Goal: Task Accomplishment & Management: Manage account settings

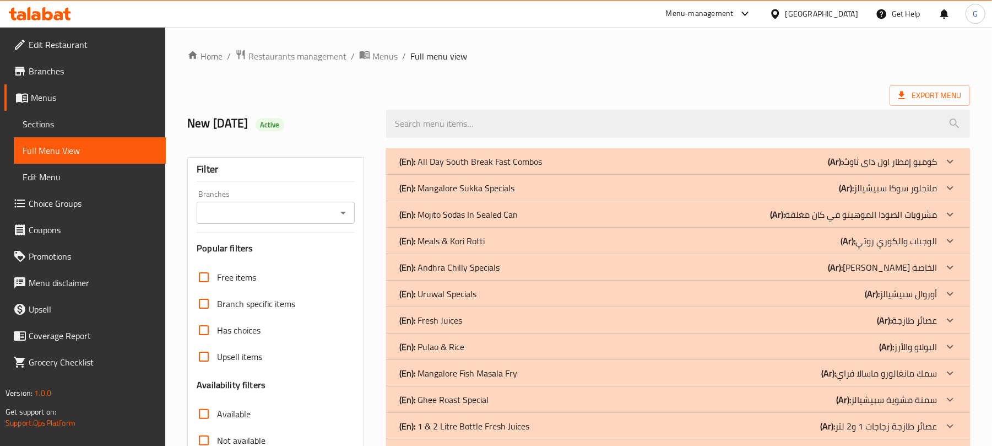
click at [767, 71] on div "Home / Restaurants management / Menus / Full menu view Export Menu New 9/8/2025…" at bounding box center [578, 389] width 783 height 681
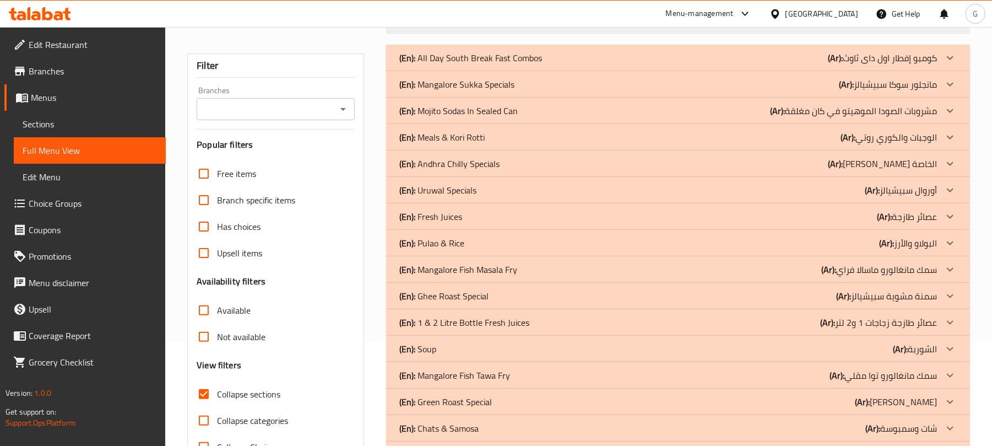
scroll to position [121, 0]
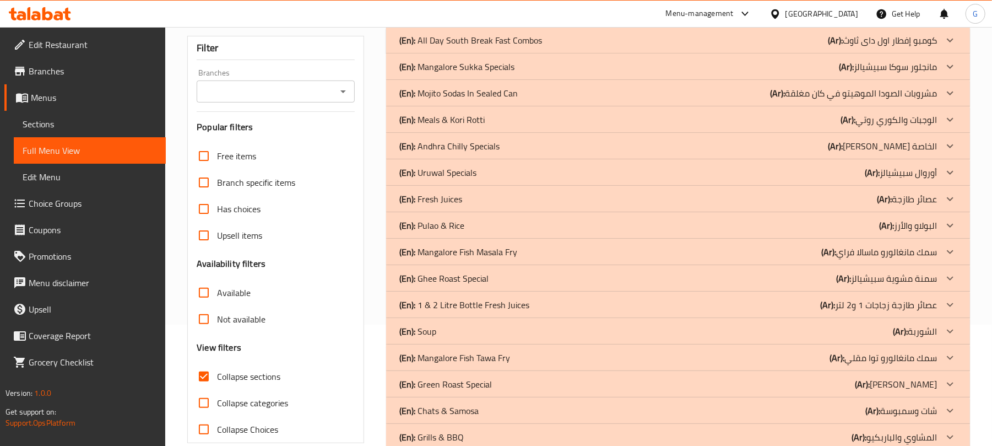
drag, startPoint x: 530, startPoint y: 134, endPoint x: 531, endPoint y: 150, distance: 15.5
click at [531, 53] on div "(En): Andhra Chilly Specials (Ar): أندرا تشيلي الخاصة" at bounding box center [678, 40] width 584 height 26
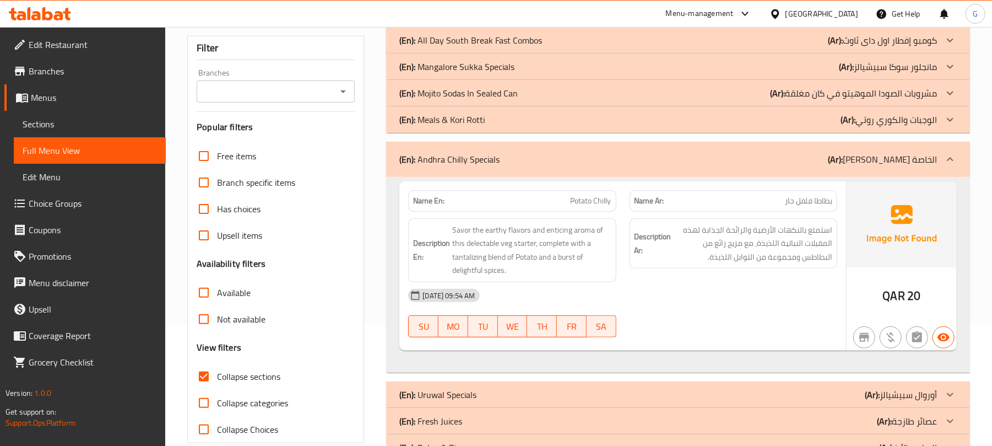
click at [849, 232] on img at bounding box center [901, 224] width 110 height 86
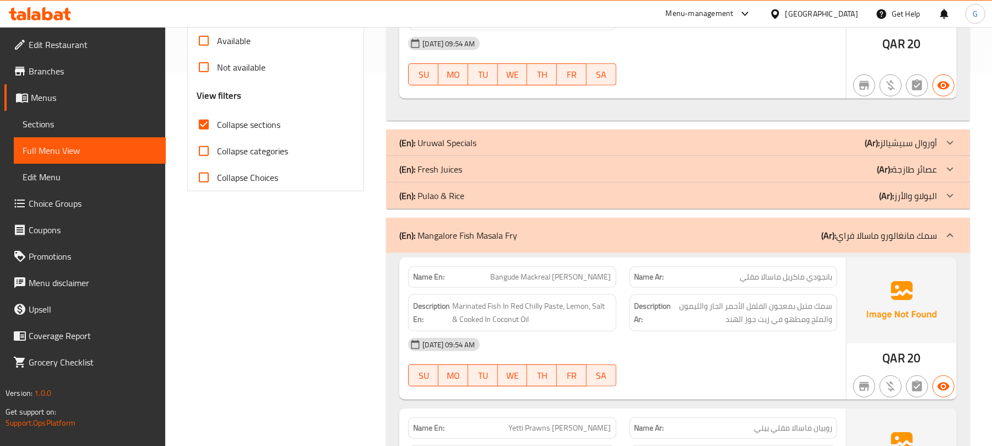
click at [822, 57] on div "[DATE] 09:54 AM" at bounding box center [622, 43] width 442 height 26
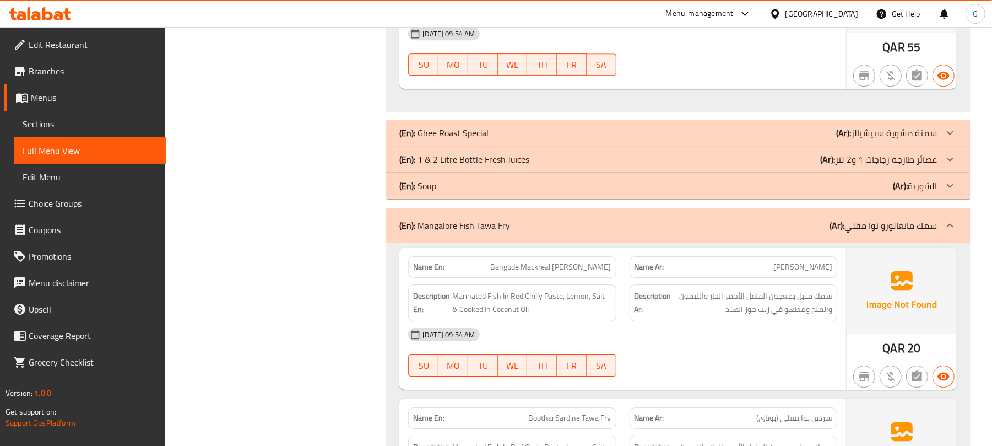
click at [794, 82] on div at bounding box center [733, 75] width 221 height 13
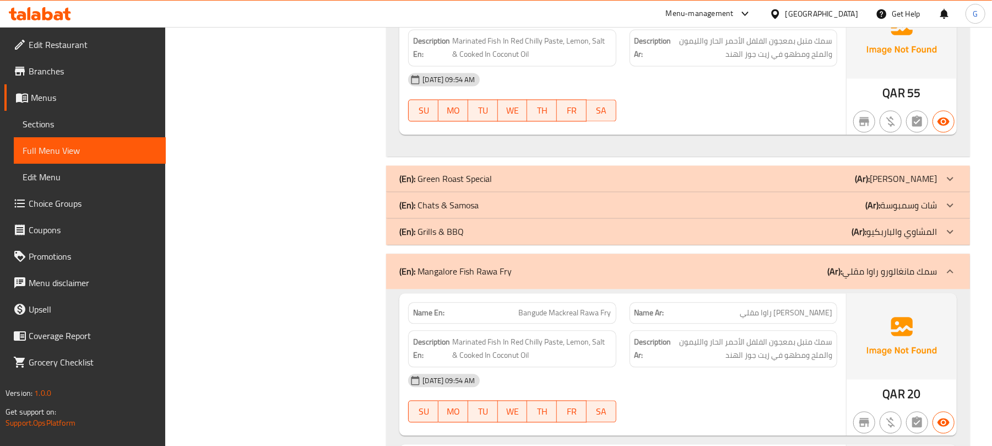
scroll to position [6423, 0]
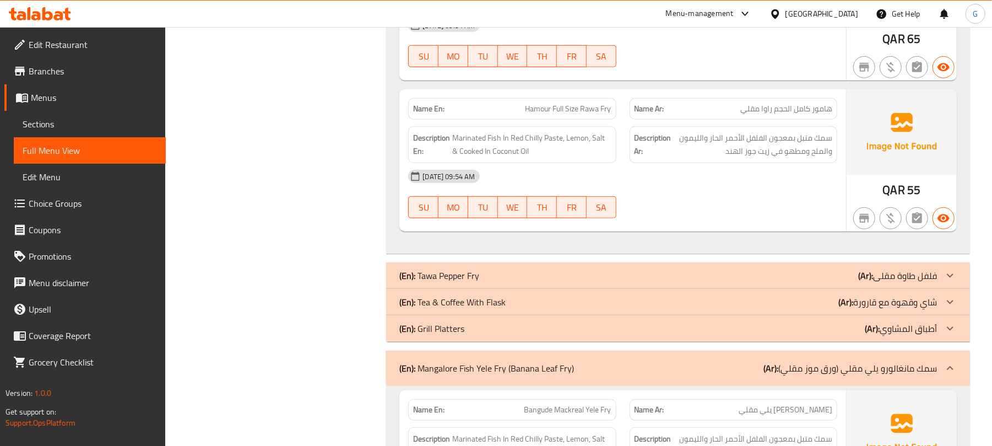
scroll to position [8287, 0]
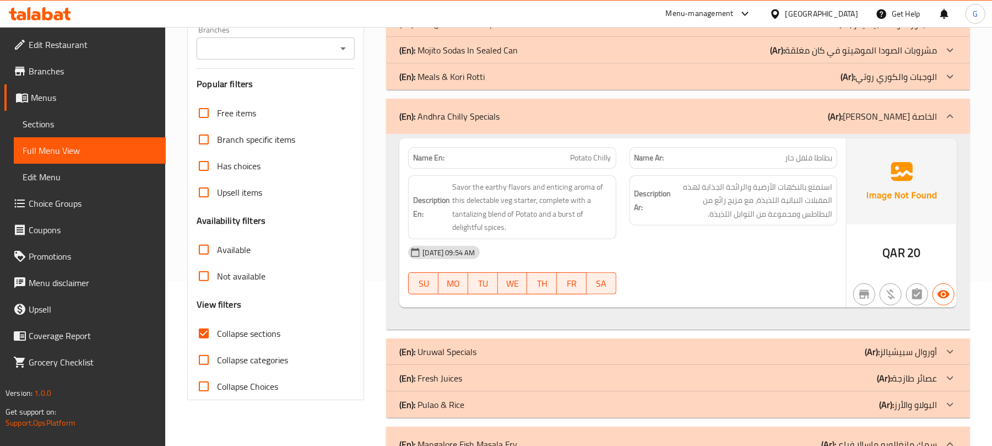
scroll to position [427, 0]
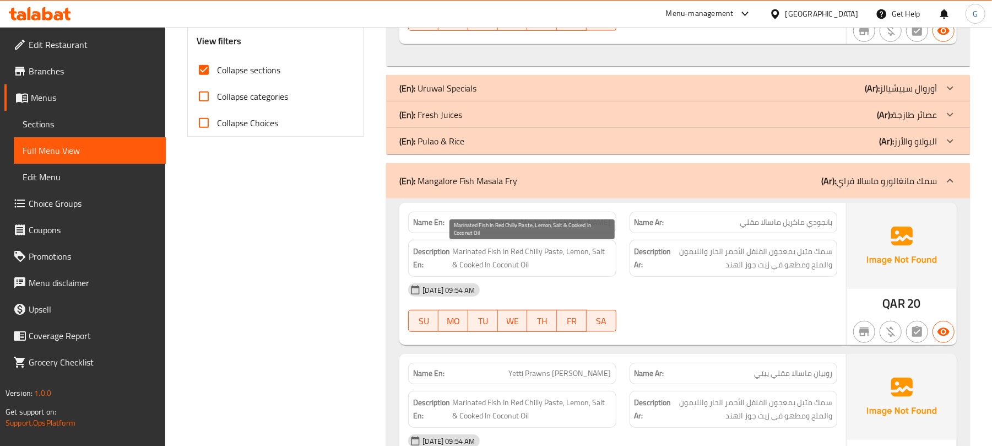
click at [584, 271] on span "Marinated Fish In Red Chilly Paste, Lemon, Salt & Cooked In Coconut Oil" at bounding box center [531, 258] width 159 height 27
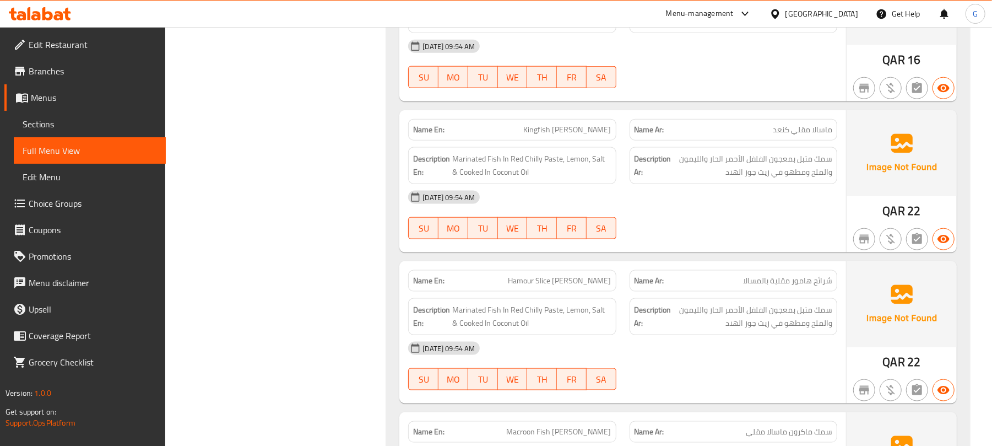
scroll to position [992, 0]
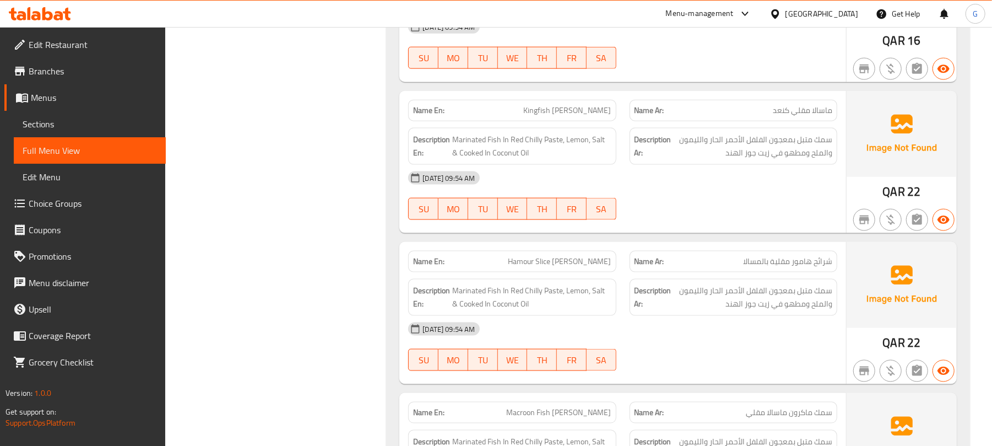
click at [584, 267] on span "Hamour Slice [PERSON_NAME]" at bounding box center [559, 262] width 103 height 12
copy span "Hamour Slice [PERSON_NAME]"
click at [624, 305] on div "Description Ar: سمك متبل بمعجون الفلفل الأحمر الحار والليمون والملح ومطهو في زي…" at bounding box center [733, 297] width 221 height 50
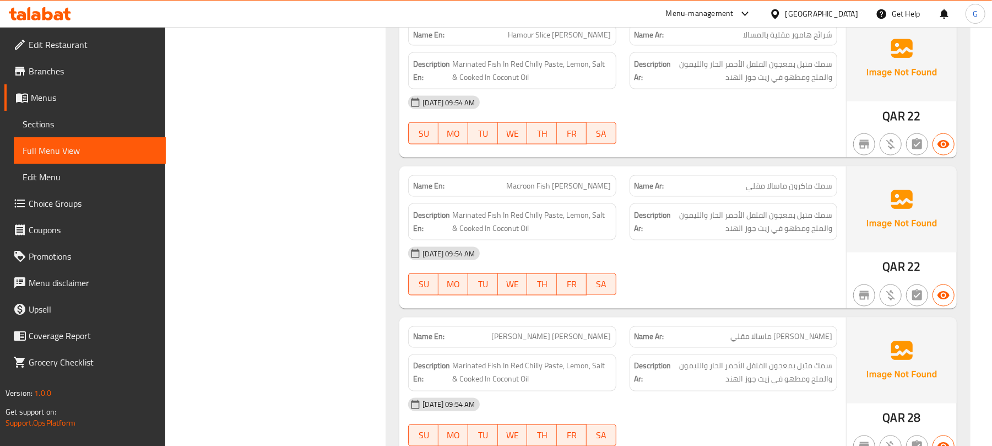
scroll to position [1221, 0]
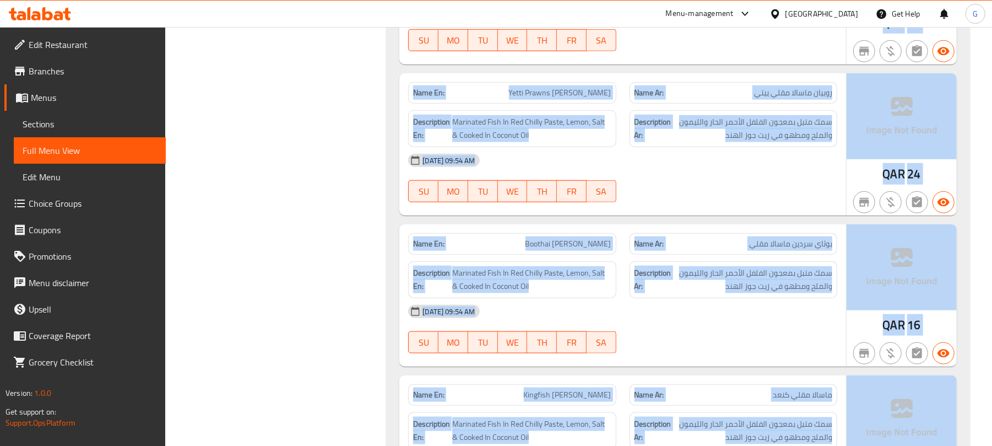
drag, startPoint x: 428, startPoint y: -72, endPoint x: 444, endPoint y: 28, distance: 100.3
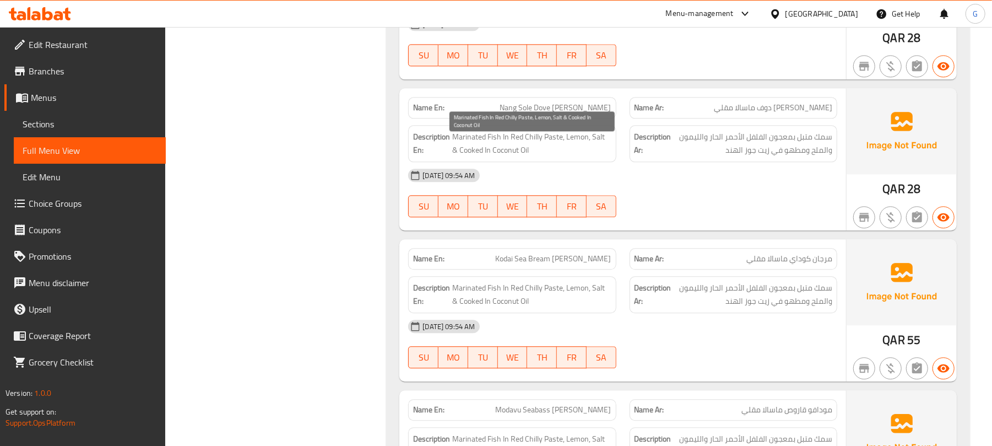
scroll to position [1912, 0]
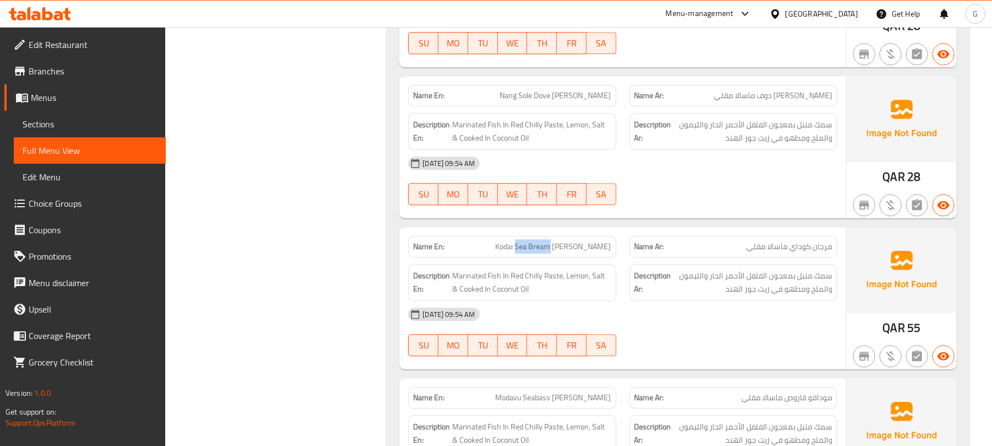
drag, startPoint x: 571, startPoint y: 254, endPoint x: 539, endPoint y: 250, distance: 32.7
click at [539, 250] on span "Kodai Sea Bream [PERSON_NAME]" at bounding box center [554, 247] width 116 height 12
copy span "Sea Bream"
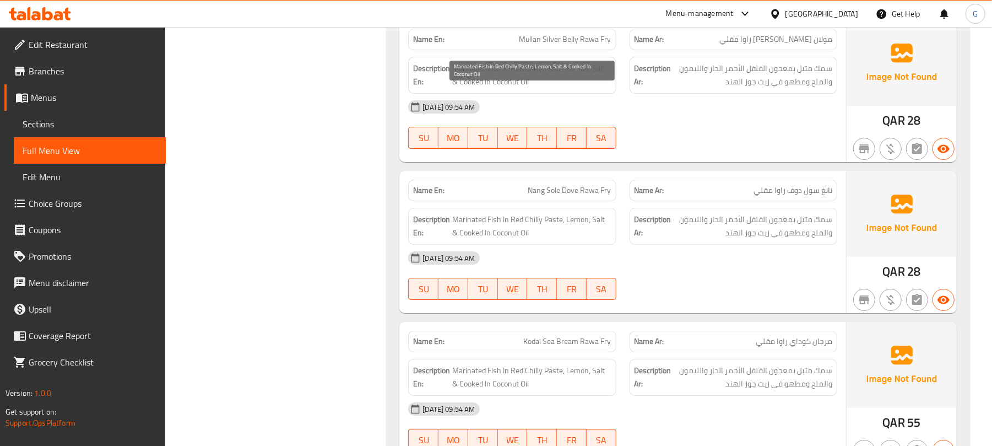
scroll to position [5917, 0]
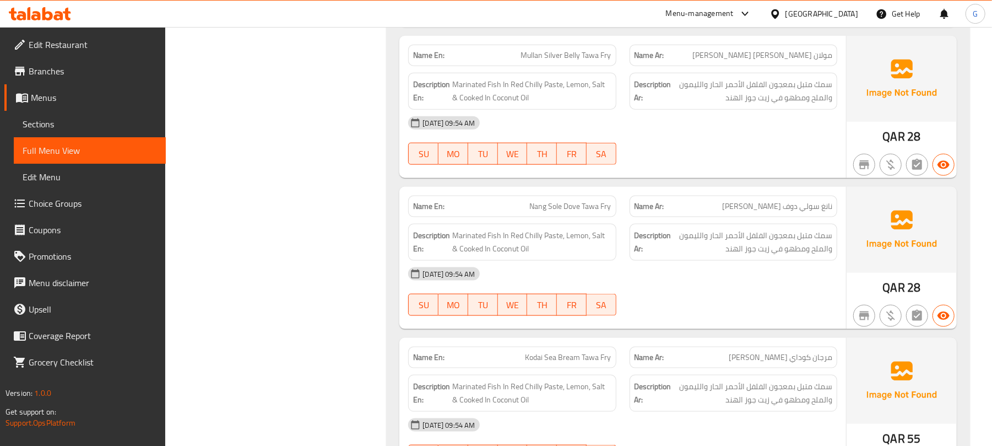
scroll to position [5882, 0]
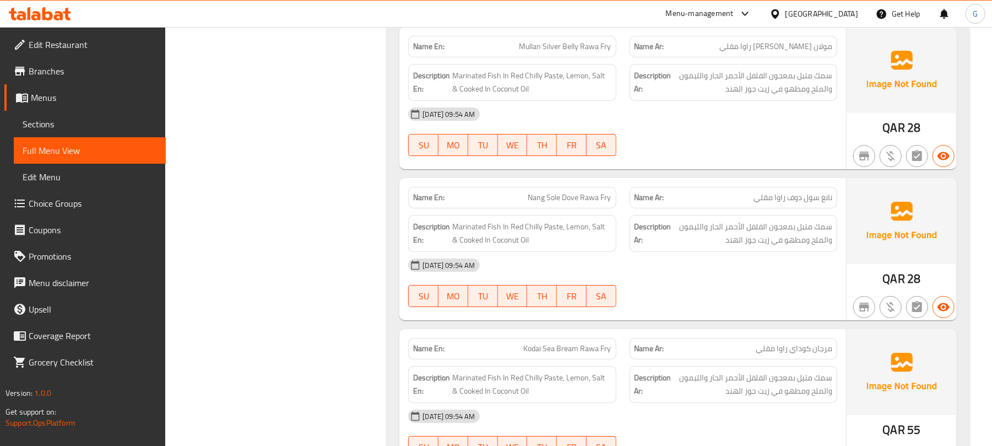
copy span "Nang Sole Dove Rawa Fry"
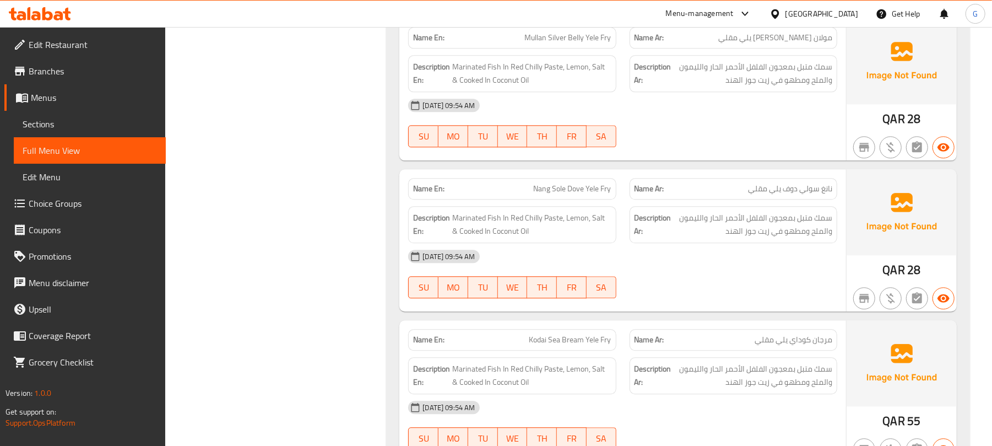
scroll to position [9733, 0]
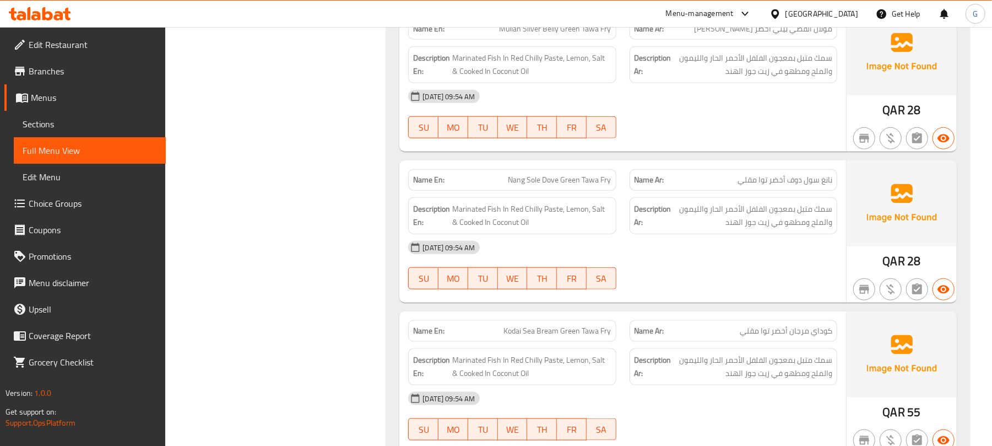
copy span "نانغ سول دوف أخضر توا مقلي"
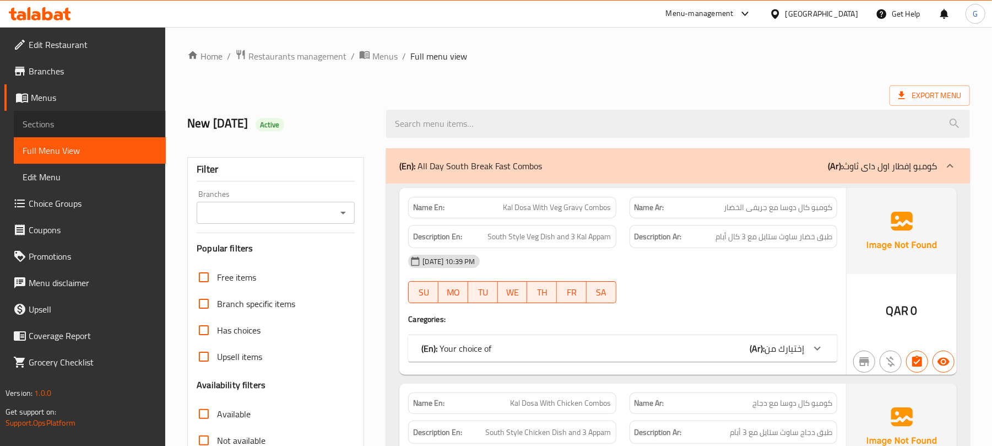
click at [84, 124] on span "Sections" at bounding box center [90, 123] width 134 height 13
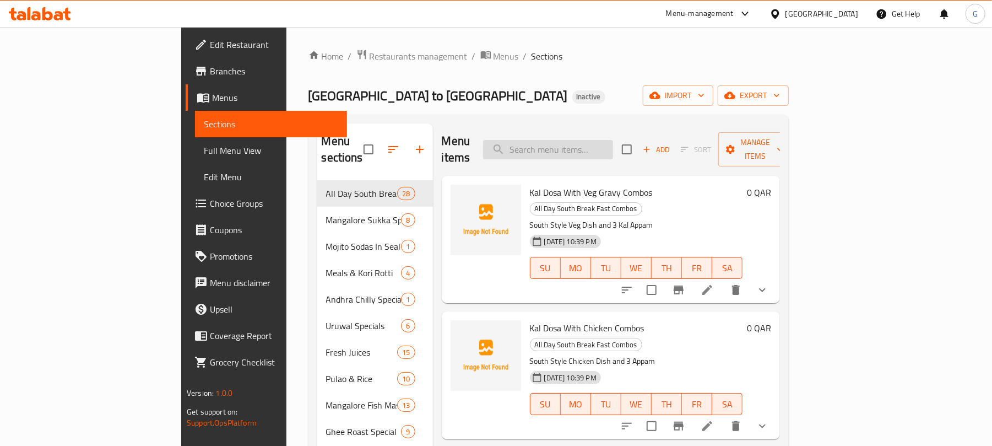
click at [597, 140] on input "search" at bounding box center [548, 149] width 130 height 19
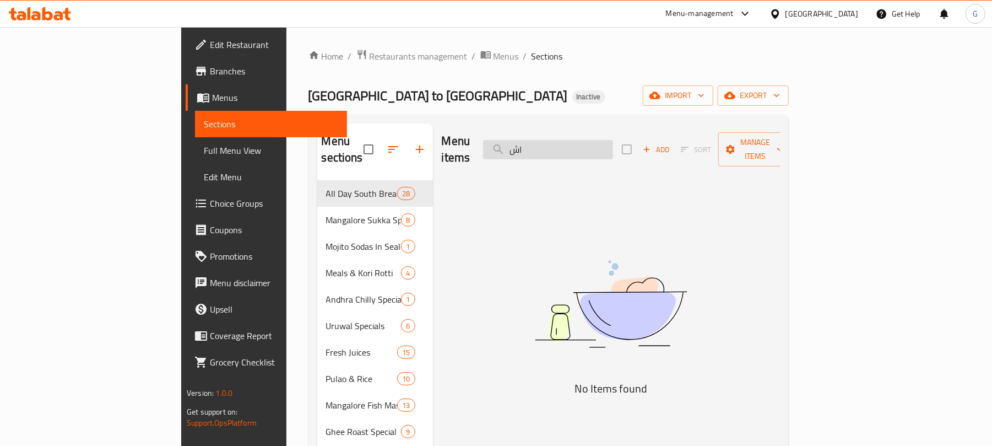
type input "ا"
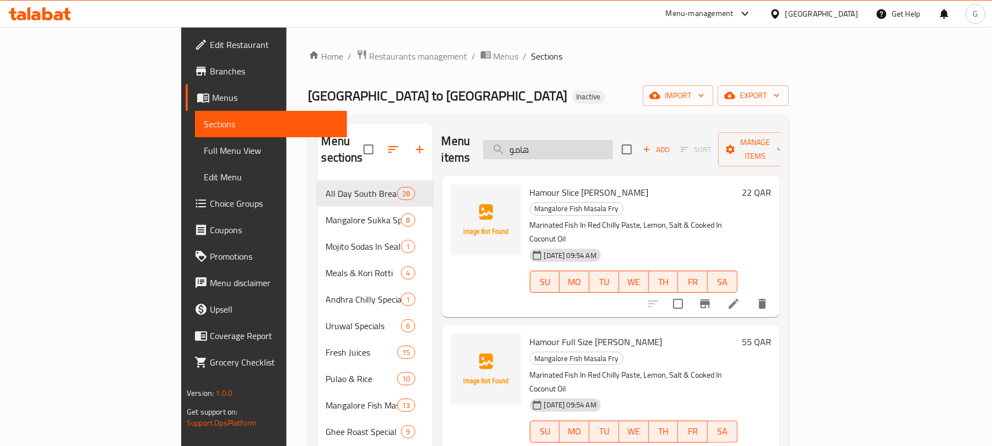
click at [598, 142] on input "هامو" at bounding box center [548, 149] width 130 height 19
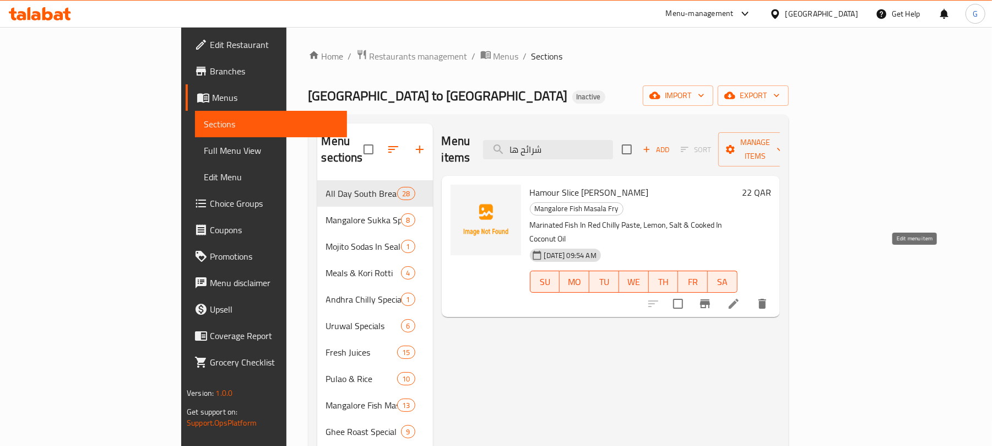
type input "شرائح ها"
click at [740, 297] on icon at bounding box center [733, 303] width 13 height 13
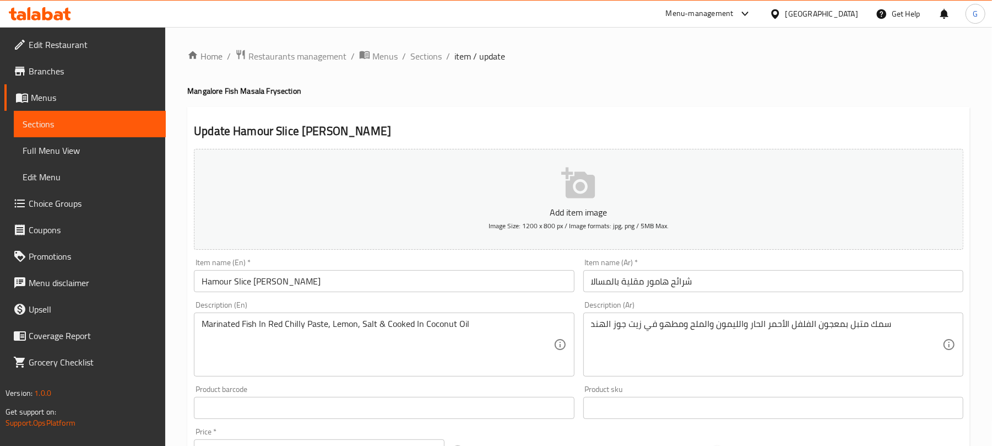
click at [680, 283] on input "شرائح هامور مقلية بالمسالا" at bounding box center [773, 281] width 380 height 22
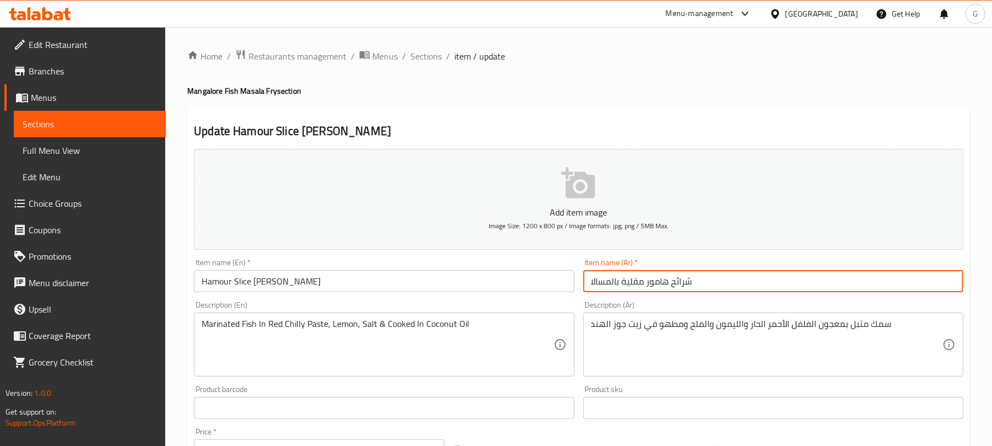
click at [680, 283] on input "شرائح هامور مقلية بالمسالا" at bounding box center [773, 281] width 380 height 22
type input "شريحة هامور مقلية بالمسالا"
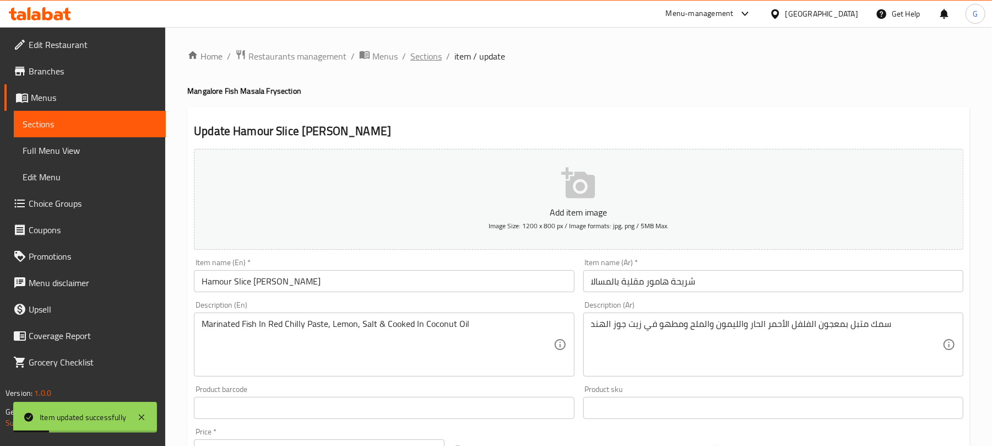
drag, startPoint x: 433, startPoint y: 66, endPoint x: 432, endPoint y: 55, distance: 11.0
click at [432, 55] on div "Home / Restaurants management / Menus / Sections / item / update Mangalore Fish…" at bounding box center [578, 402] width 783 height 707
click at [432, 55] on span "Sections" at bounding box center [425, 56] width 31 height 13
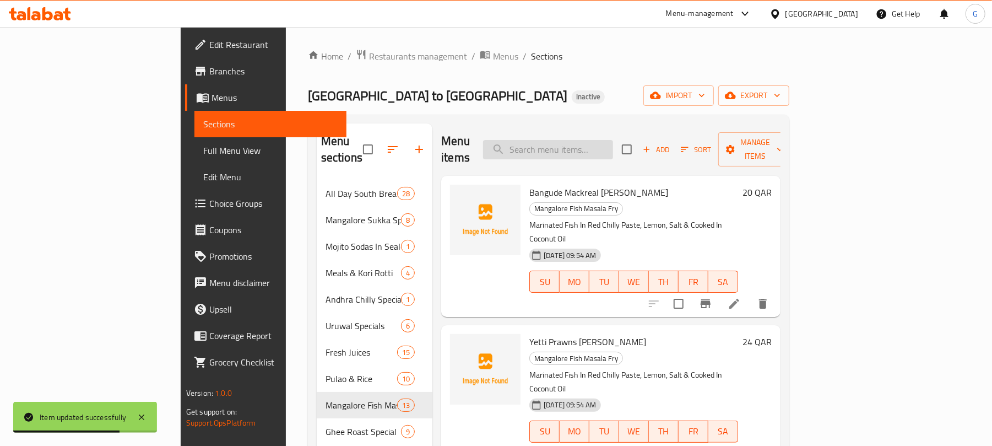
click at [613, 145] on input "search" at bounding box center [548, 149] width 130 height 19
paste input "Nang Sole Dove Rawa Fry"
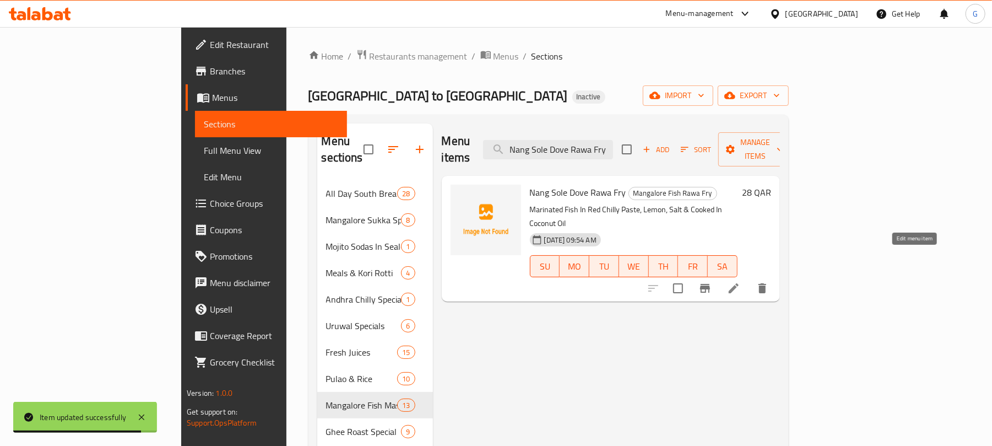
type input "Nang Sole Dove Rawa Fry"
click at [740, 281] on icon at bounding box center [733, 287] width 13 height 13
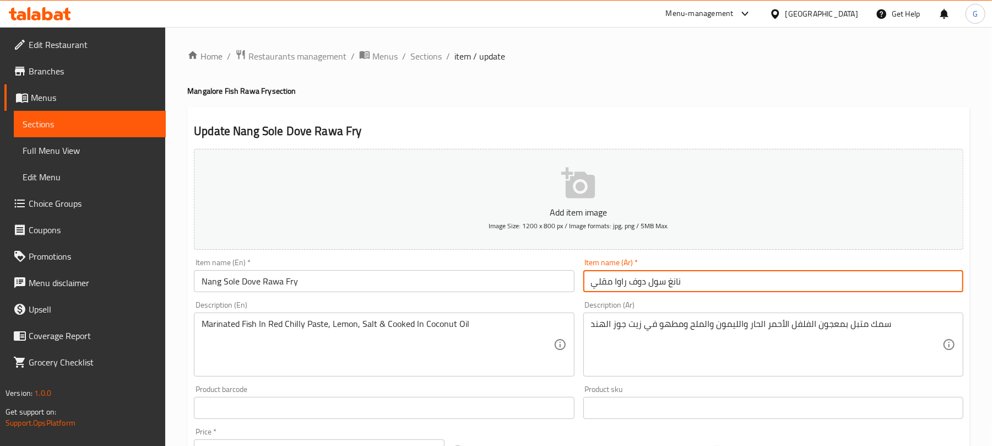
click at [649, 280] on input "نانغ سول دوف راوا مقلي" at bounding box center [773, 281] width 380 height 22
type input "نانغ سولي دوف راوا مقلي"
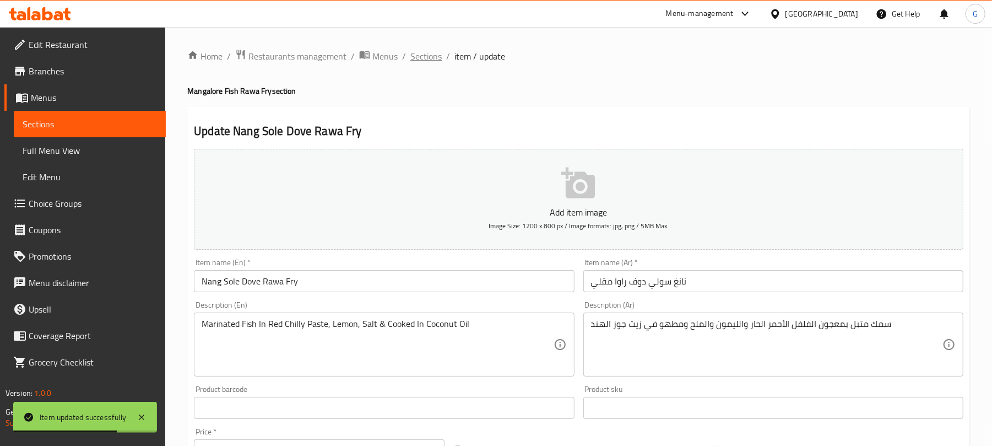
click at [428, 56] on span "Sections" at bounding box center [425, 56] width 31 height 13
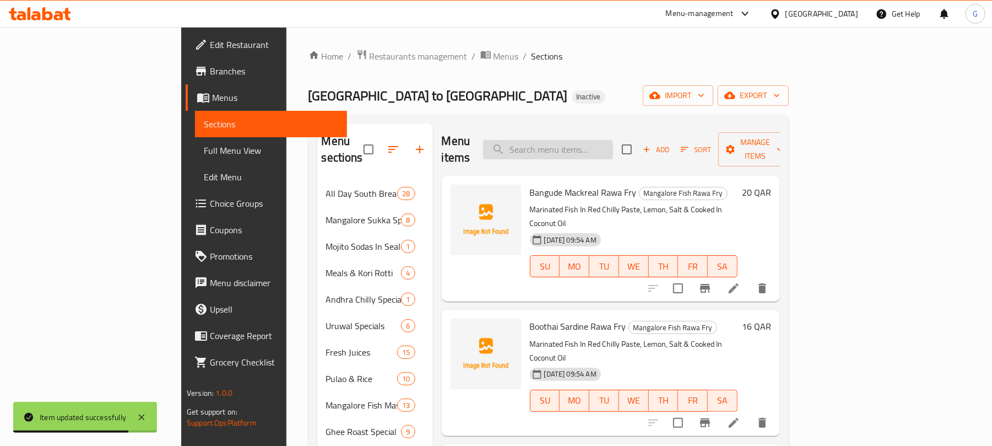
click at [595, 140] on input "search" at bounding box center [548, 149] width 130 height 19
paste input "نانغ سول دوف أخضر توا مقلي"
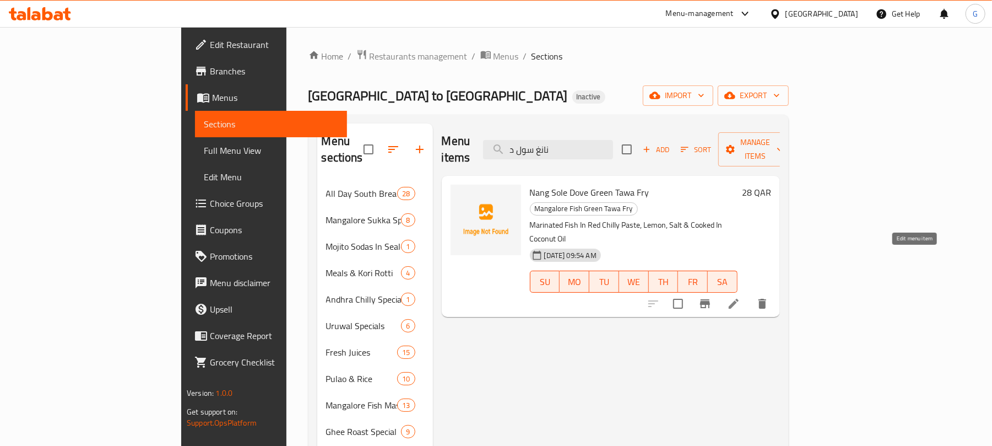
type input "نانغ سول د"
click at [738, 298] on icon at bounding box center [734, 303] width 10 height 10
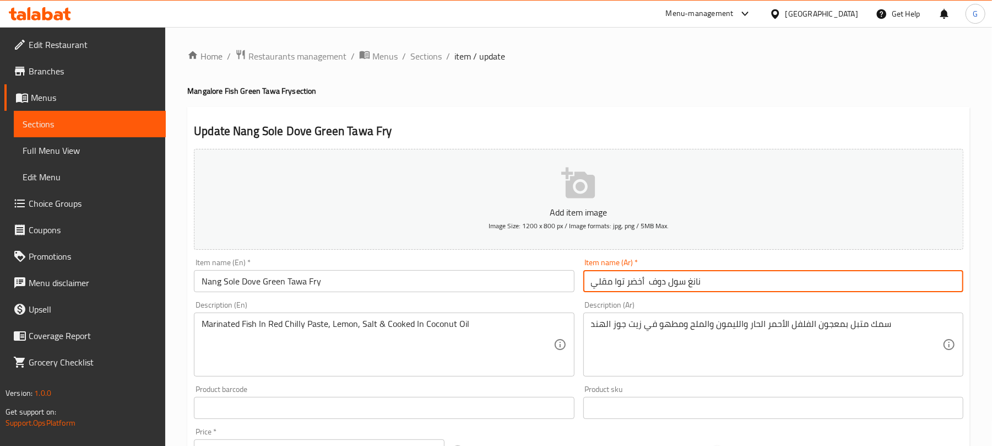
click at [669, 285] on input "نانغ سول دوف أخضر توا مقلي" at bounding box center [773, 281] width 380 height 22
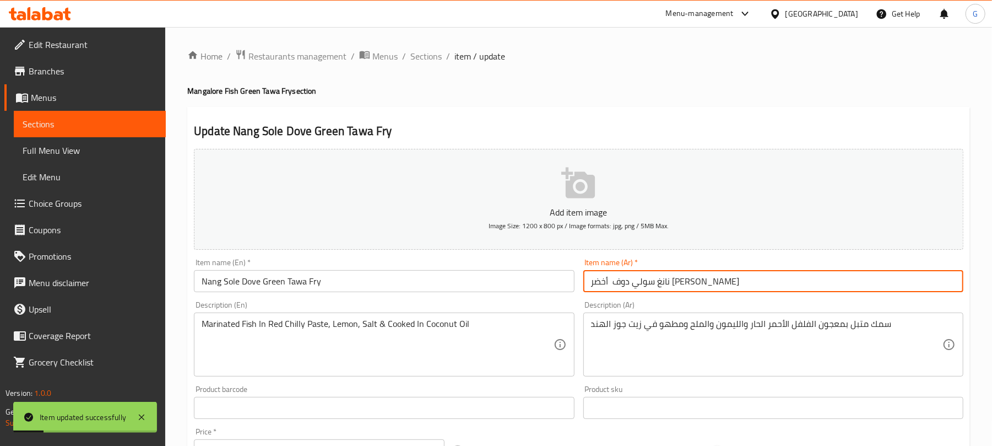
type input "نانغ سولي دوف أخضر توا مقلي"
click at [428, 62] on span "Sections" at bounding box center [425, 56] width 31 height 13
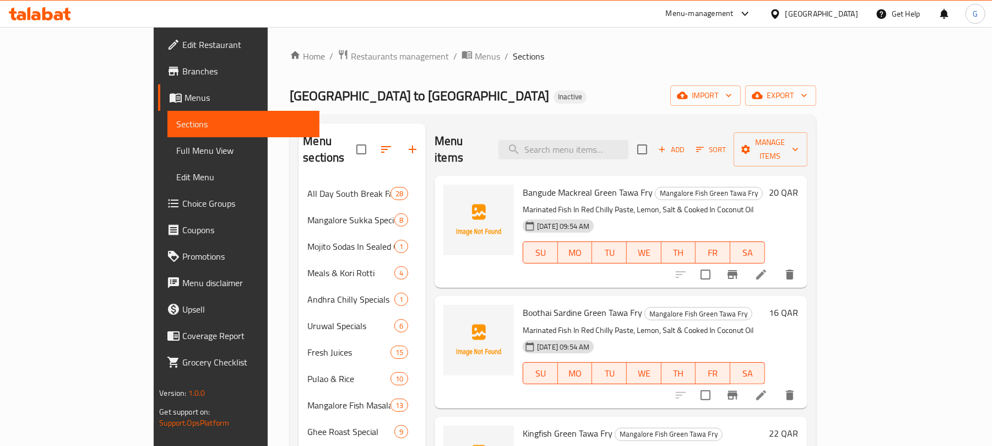
scroll to position [335, 0]
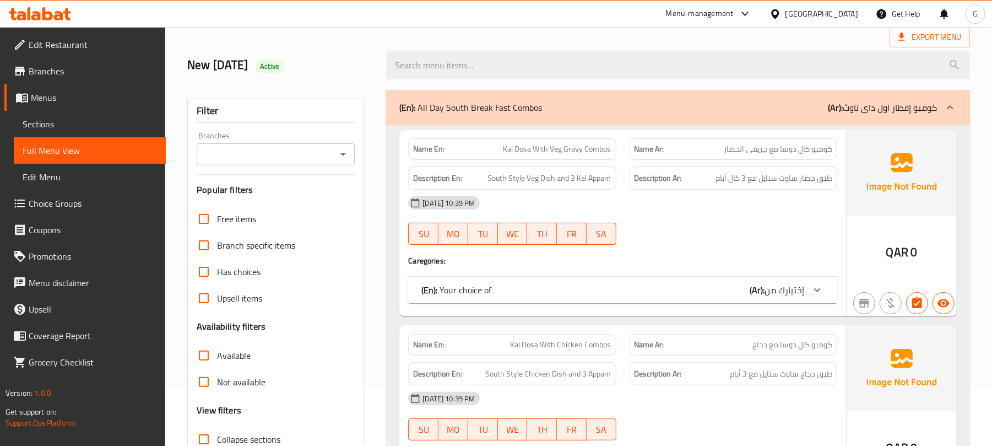
scroll to position [197, 0]
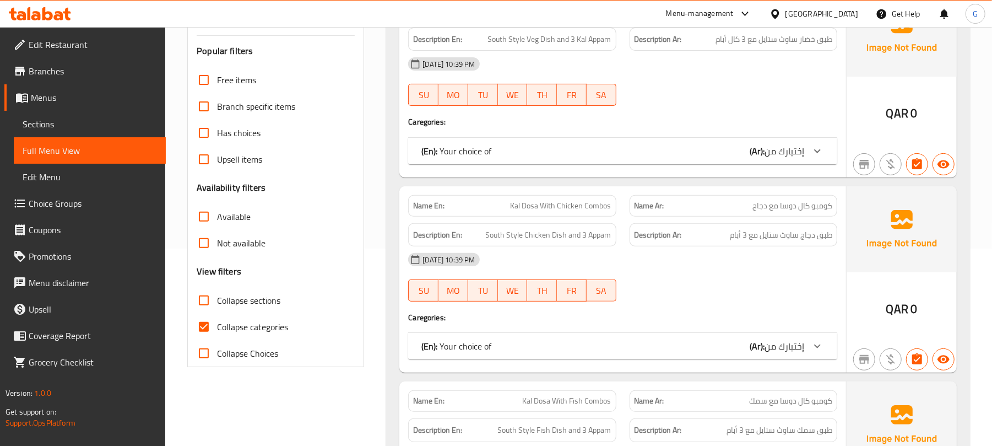
click at [247, 300] on span "Collapse sections" at bounding box center [248, 300] width 63 height 13
click at [217, 300] on input "Collapse sections" at bounding box center [204, 300] width 26 height 26
checkbox input "true"
click at [249, 322] on span "Collapse categories" at bounding box center [252, 326] width 71 height 13
click at [217, 322] on input "Collapse categories" at bounding box center [204, 326] width 26 height 26
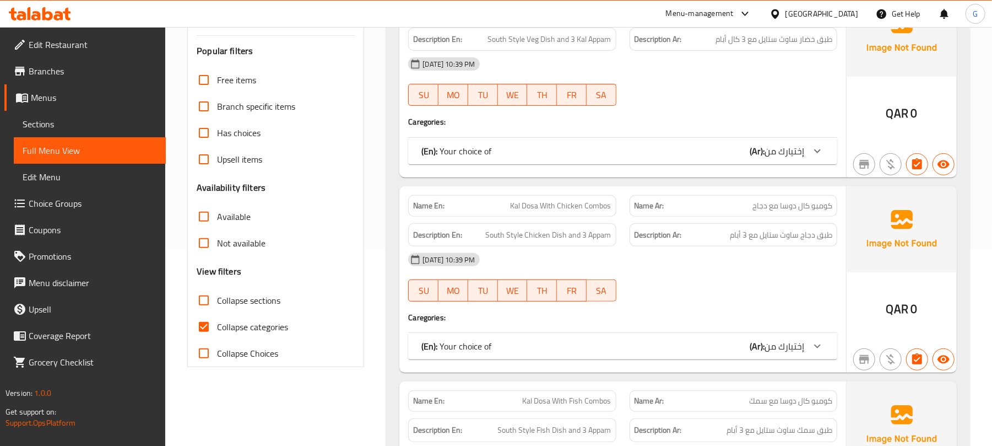
checkbox input "false"
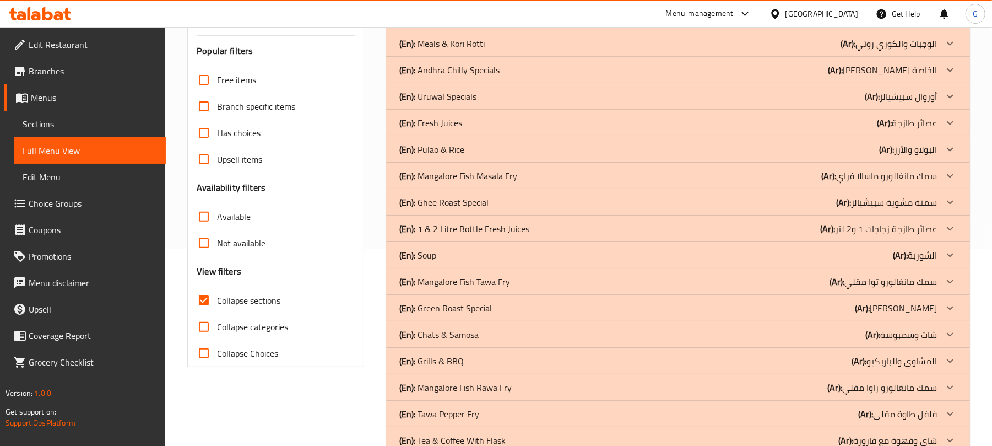
scroll to position [307, 0]
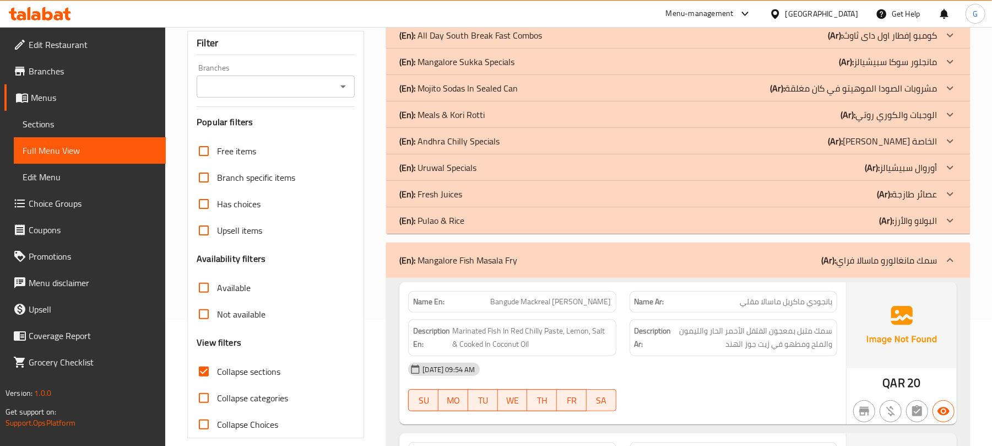
scroll to position [140, 0]
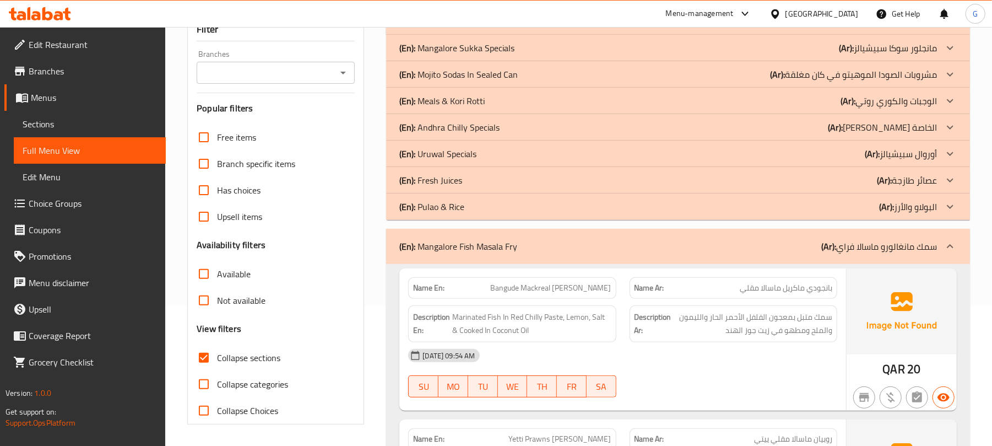
click at [694, 376] on div "10-08-2025 09:54 AM SU MO TU WE TH FR SA" at bounding box center [622, 373] width 442 height 62
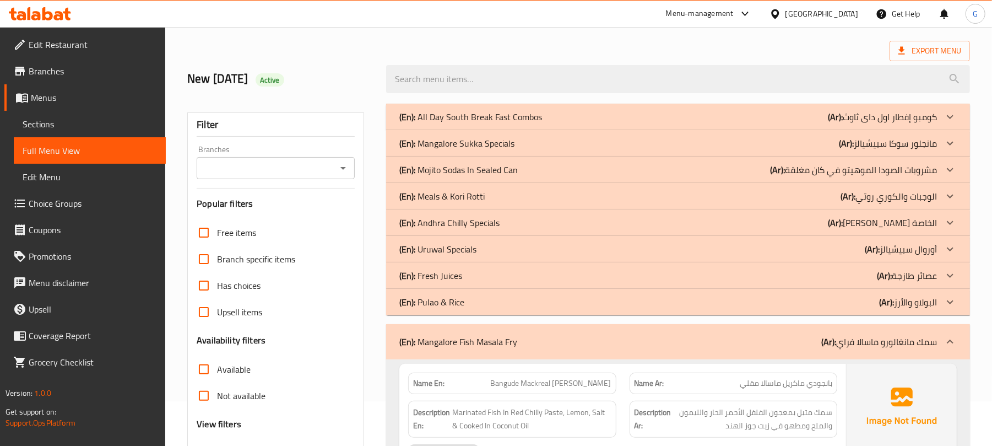
click at [743, 123] on div "(En): Andhra Chilly Specials (Ar): أندرا تشيلي الخاصة" at bounding box center [667, 116] width 537 height 13
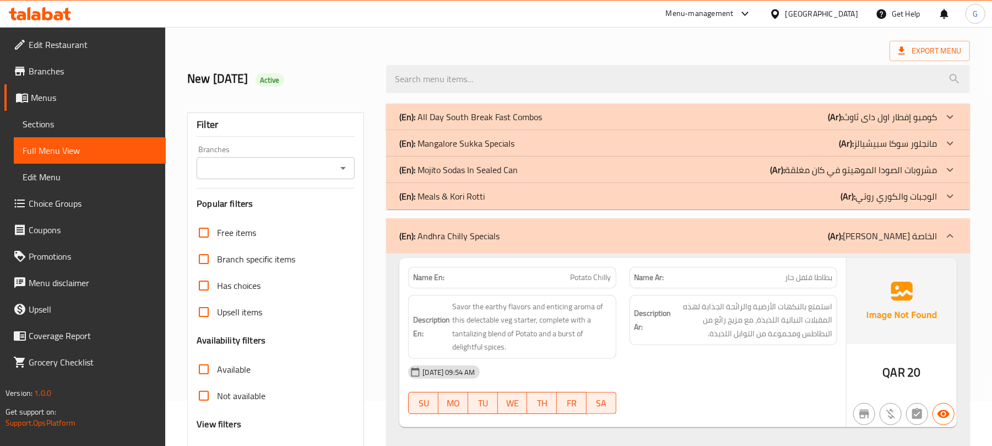
click at [830, 55] on div "New 9/8/2025 Active" at bounding box center [579, 79] width 796 height 49
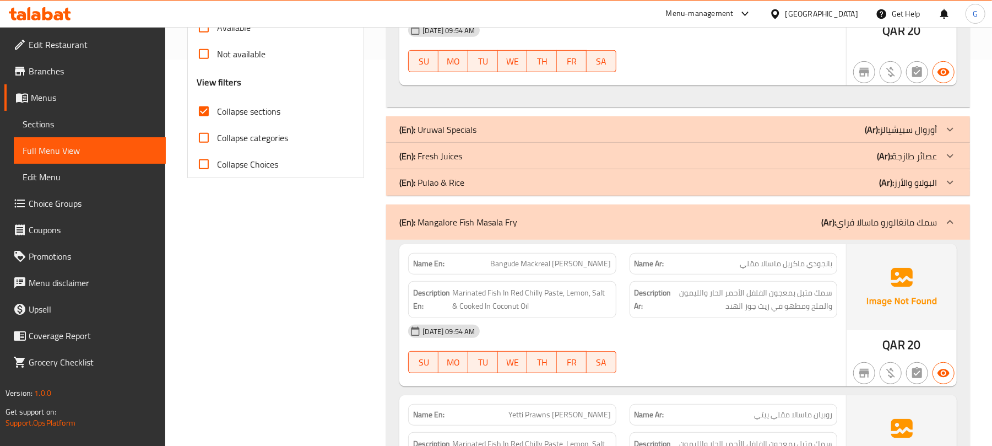
click at [800, 56] on div "10-08-2025 09:54 AM SU MO TU WE TH FR SA" at bounding box center [622, 48] width 442 height 62
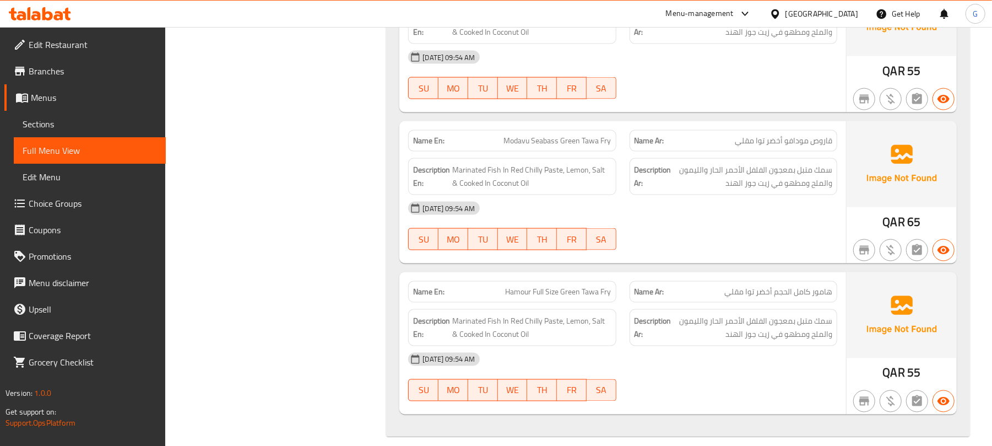
scroll to position [10063, 0]
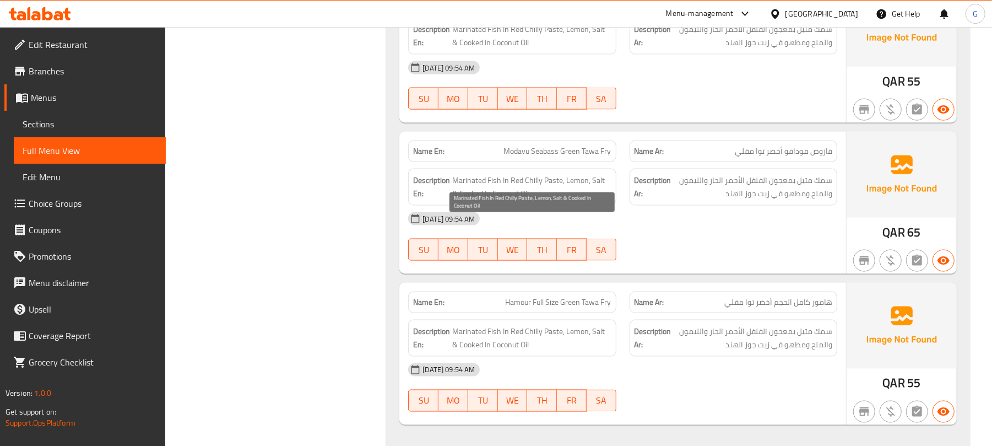
click at [590, 200] on span "Marinated Fish In Red Chilly Paste, Lemon, Salt & Cooked In Coconut Oil" at bounding box center [531, 186] width 159 height 27
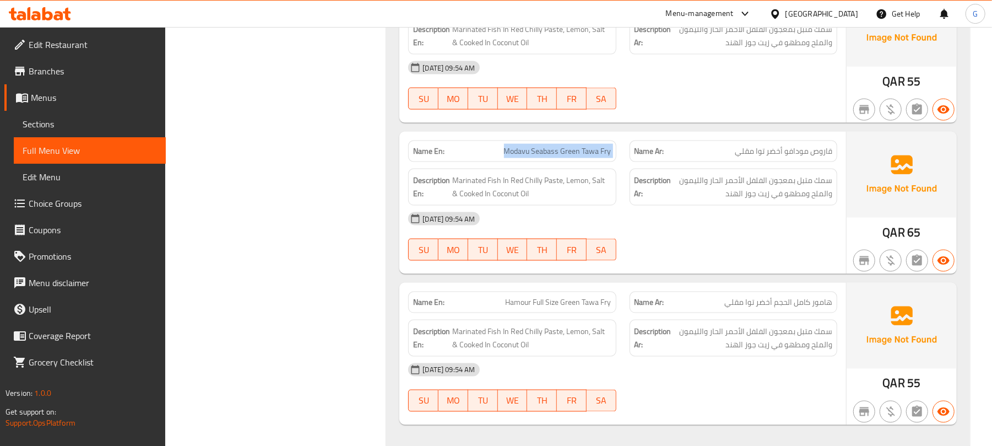
copy span "Modavu Seabass Green Tawa Fry"
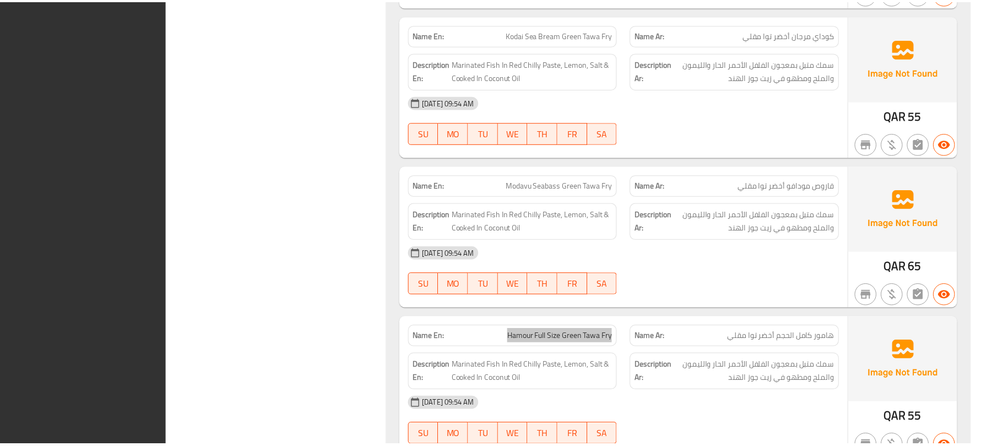
scroll to position [10133, 0]
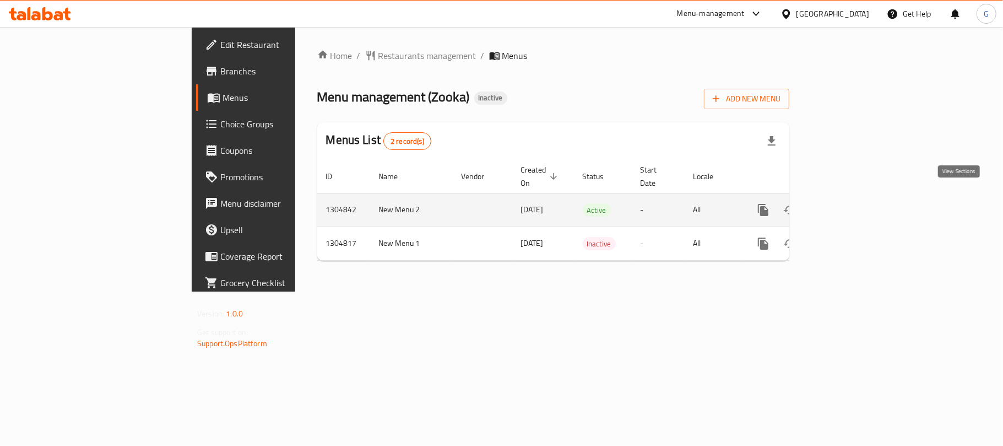
click at [849, 203] on icon "enhanced table" at bounding box center [842, 209] width 13 height 13
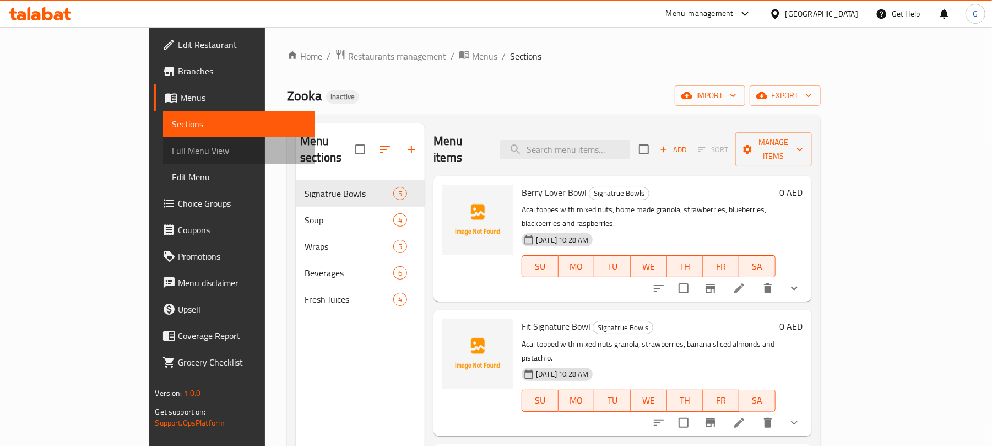
click at [172, 144] on span "Full Menu View" at bounding box center [239, 150] width 134 height 13
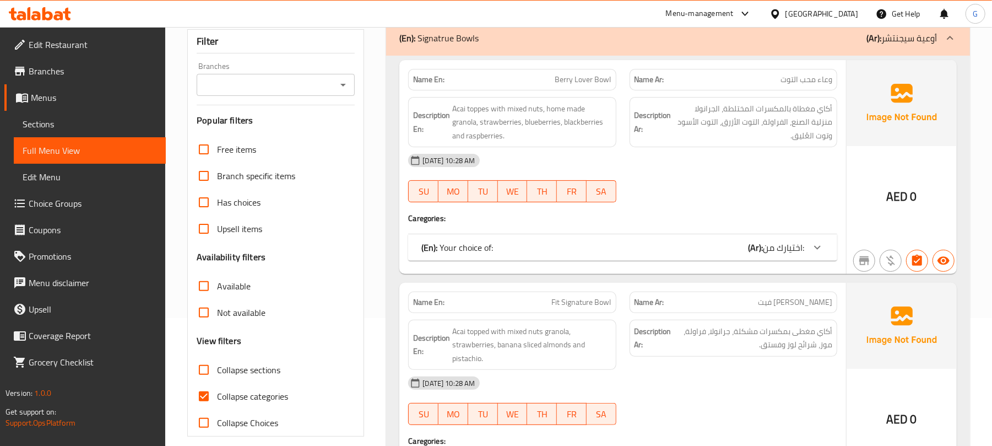
scroll to position [161, 0]
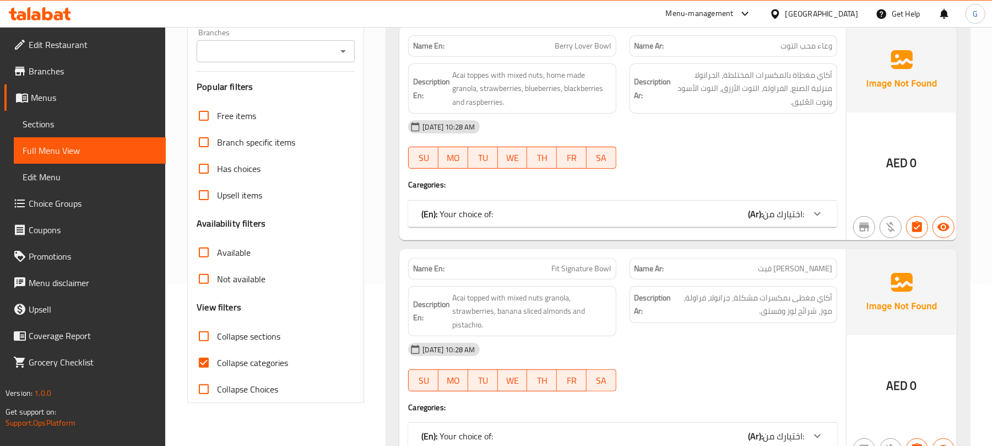
click at [260, 356] on span "Collapse categories" at bounding box center [252, 362] width 71 height 13
click at [217, 355] on input "Collapse categories" at bounding box center [204, 362] width 26 height 26
checkbox input "false"
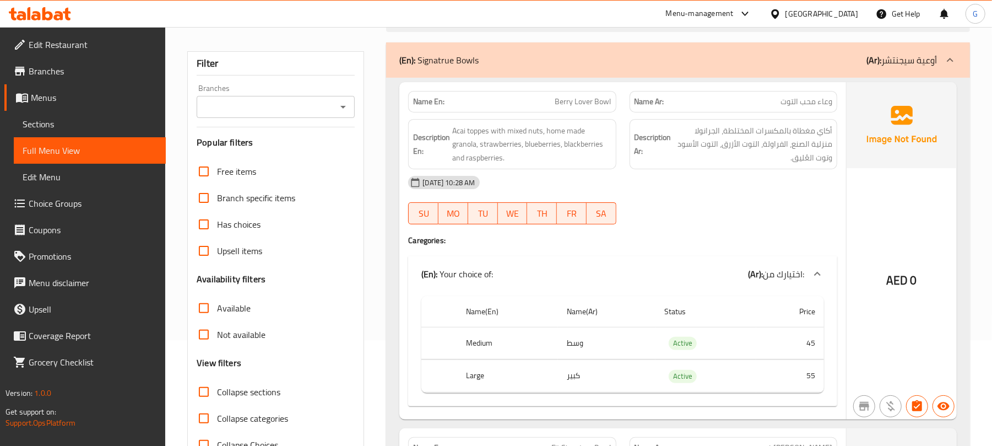
scroll to position [93, 0]
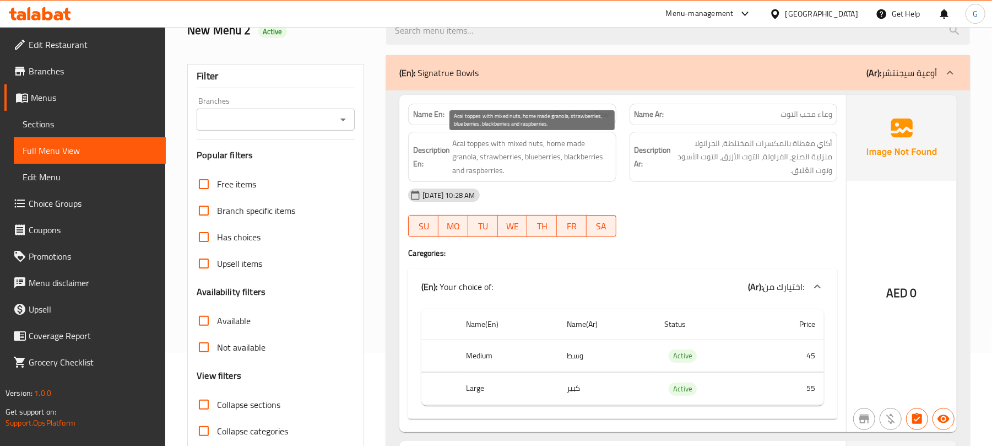
click at [493, 175] on span "Acai toppes with mixed nuts, home made granola, strawberries, blueberries, blac…" at bounding box center [531, 157] width 159 height 41
copy span "raspberries"
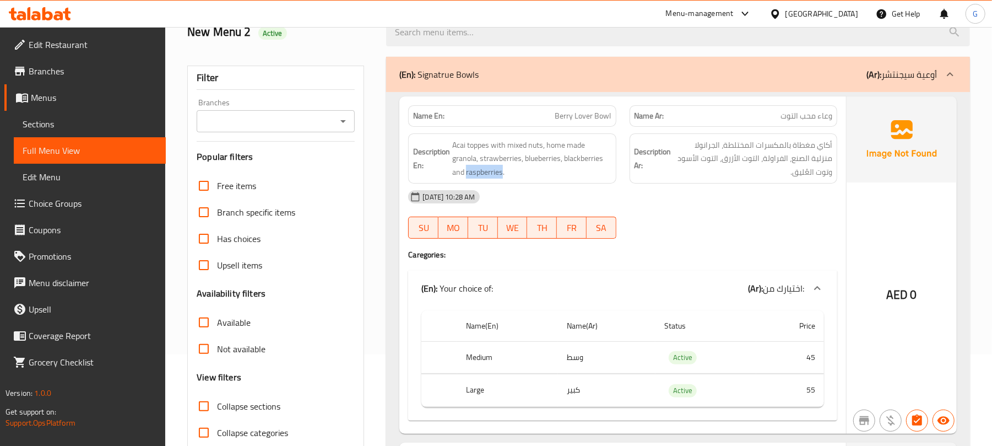
scroll to position [67, 0]
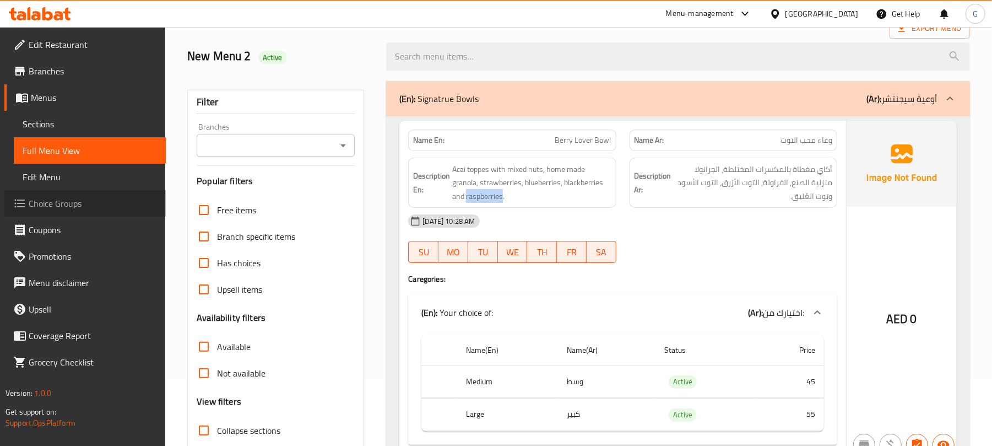
click at [107, 195] on link "Choice Groups" at bounding box center [84, 203] width 161 height 26
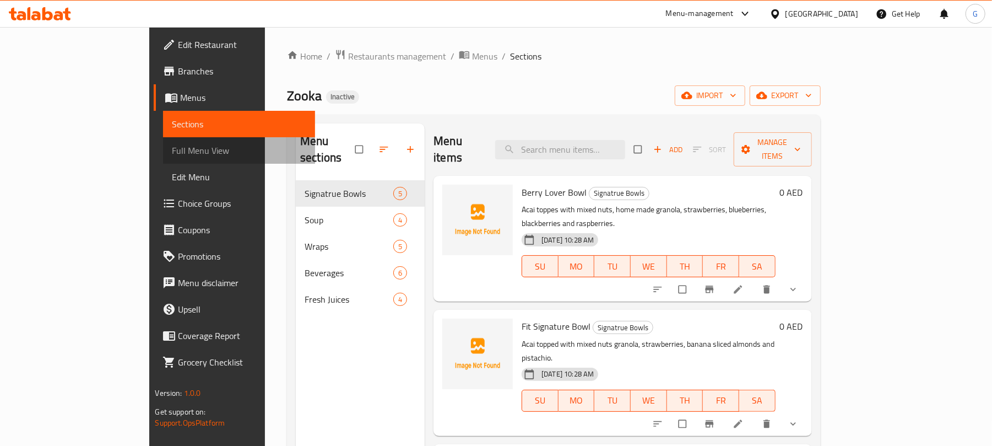
click at [172, 144] on span "Full Menu View" at bounding box center [239, 150] width 134 height 13
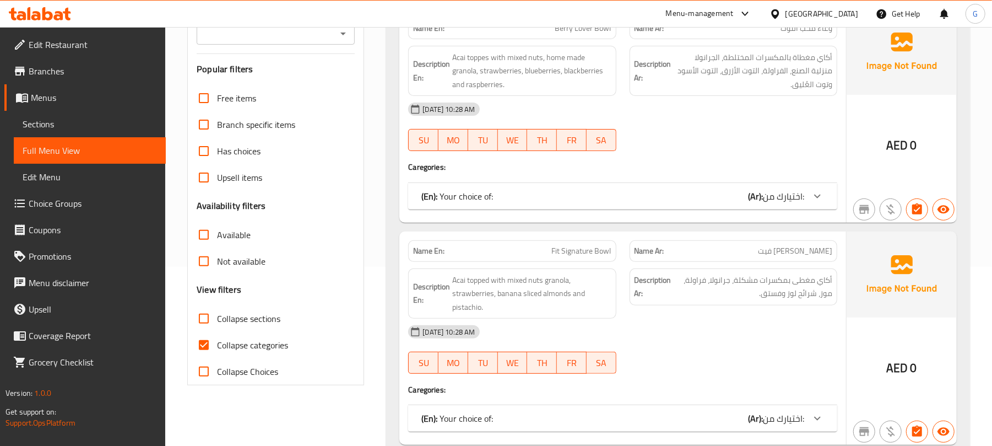
scroll to position [203, 0]
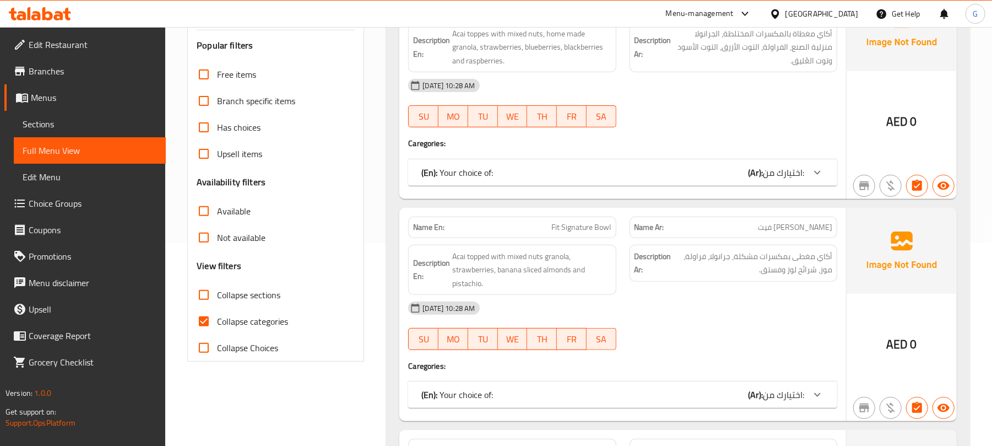
click at [262, 319] on span "Collapse categories" at bounding box center [252, 320] width 71 height 13
click at [217, 319] on input "Collapse categories" at bounding box center [204, 321] width 26 height 26
checkbox input "false"
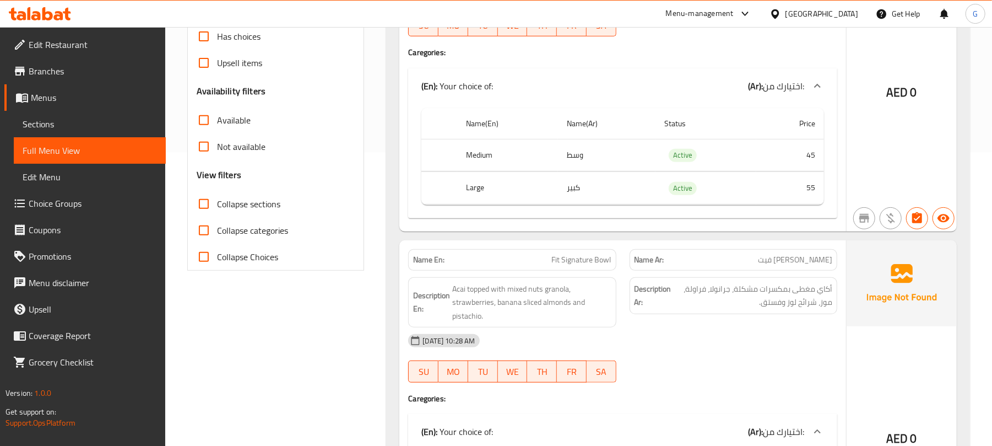
scroll to position [295, 0]
click at [604, 258] on span "Fit Signature Bowl" at bounding box center [581, 258] width 59 height 12
copy span "Bowl"
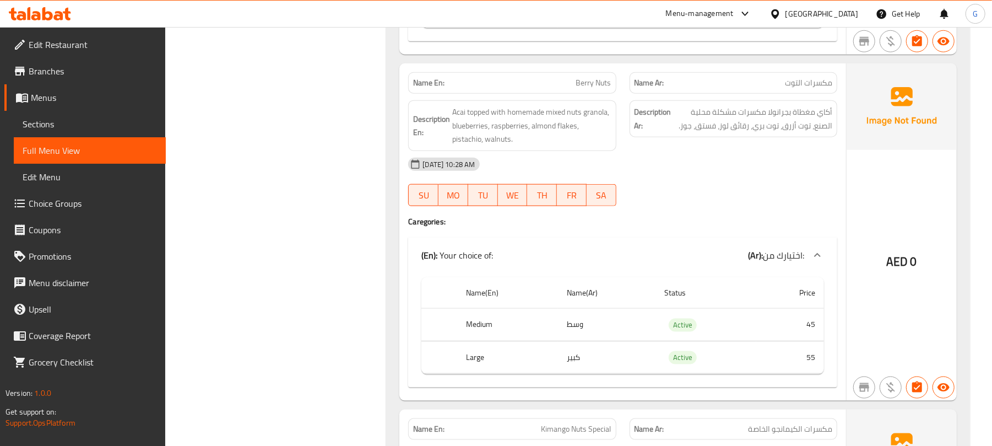
scroll to position [813, 0]
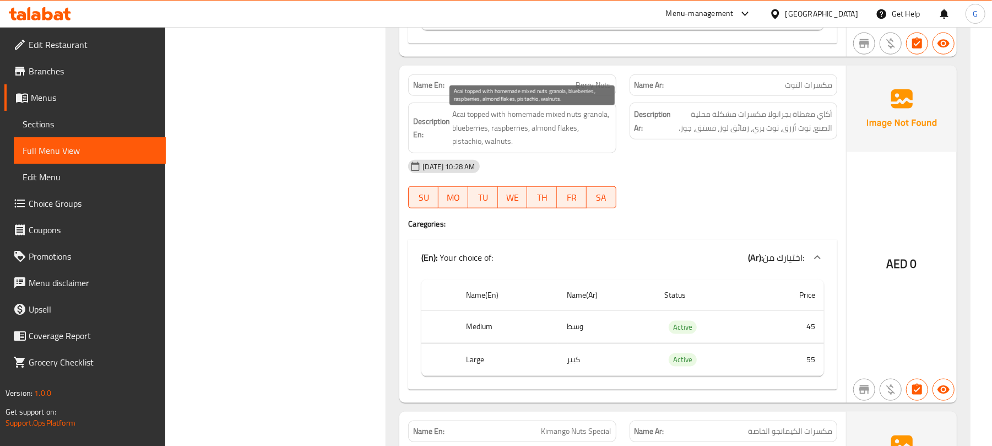
click at [540, 120] on span "Acai topped with homemade mixed nuts granola, blueberries, raspberries, almond …" at bounding box center [531, 127] width 159 height 41
click at [506, 137] on span "Acai topped with homemade mixed nuts granola, blueberries, raspberries, almond …" at bounding box center [531, 127] width 159 height 41
copy span "raspberries"
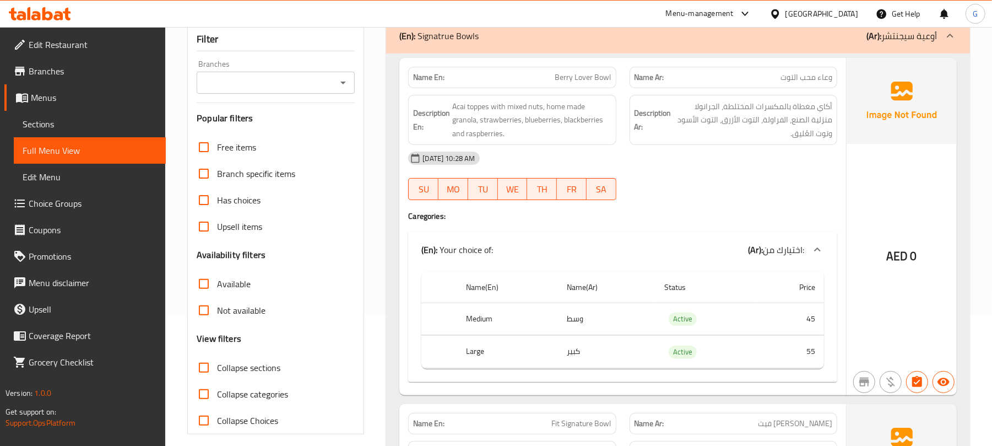
scroll to position [124, 0]
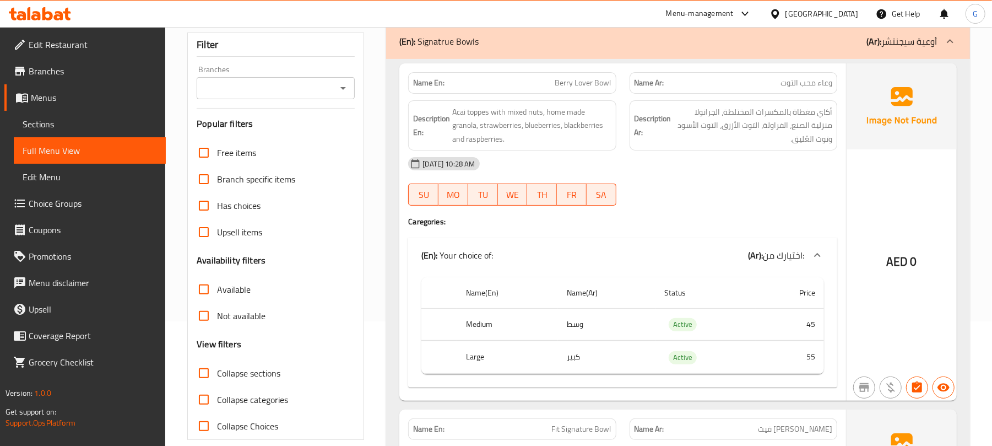
click at [579, 85] on span "Berry Lover Bowl" at bounding box center [583, 83] width 56 height 12
copy span "Berry Lover Bowl"
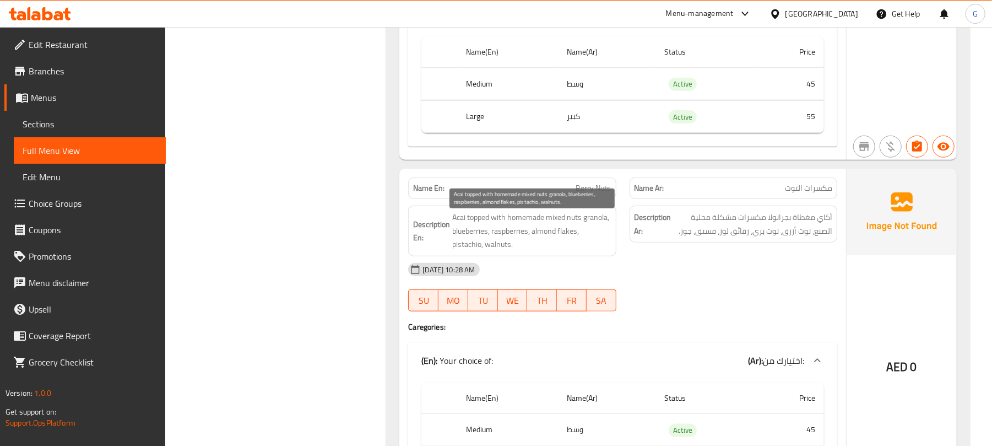
click at [515, 237] on span "Acai topped with homemade mixed nuts granola, blueberries, raspberries, almond …" at bounding box center [531, 230] width 159 height 41
click at [518, 194] on p "Name En: Berry Nuts" at bounding box center [512, 188] width 198 height 12
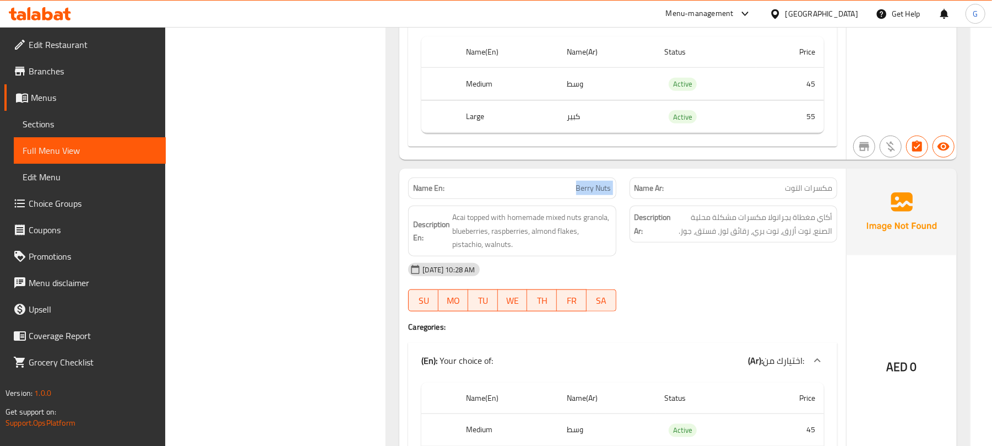
copy span "Berry Nuts"
click at [506, 234] on span "Acai topped with homemade mixed nuts granola, blueberries, raspberries, almond …" at bounding box center [531, 230] width 159 height 41
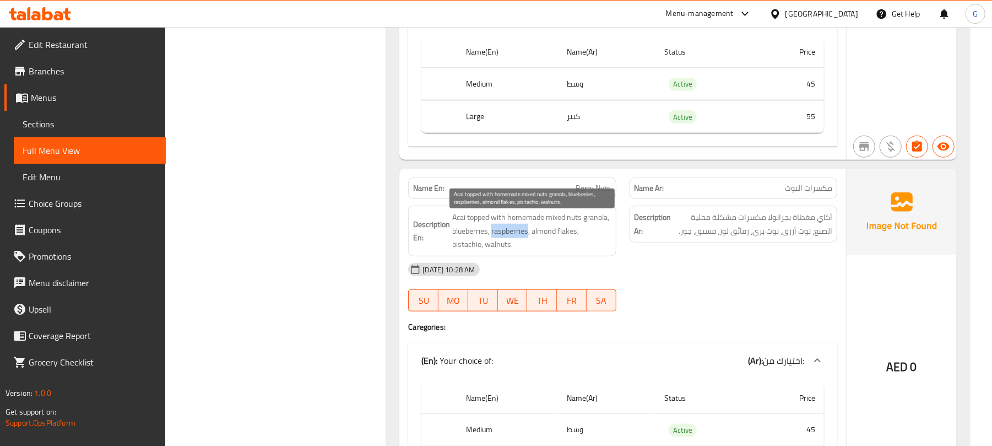
click at [506, 234] on span "Acai topped with homemade mixed nuts granola, blueberries, raspberries, almond …" at bounding box center [531, 230] width 159 height 41
click at [553, 236] on span "Acai topped with homemade mixed nuts granola, blueberries, raspberries, almond …" at bounding box center [531, 230] width 159 height 41
click at [461, 251] on span "Acai topped with homemade mixed nuts granola, blueberries, raspberries, almond …" at bounding box center [531, 230] width 159 height 41
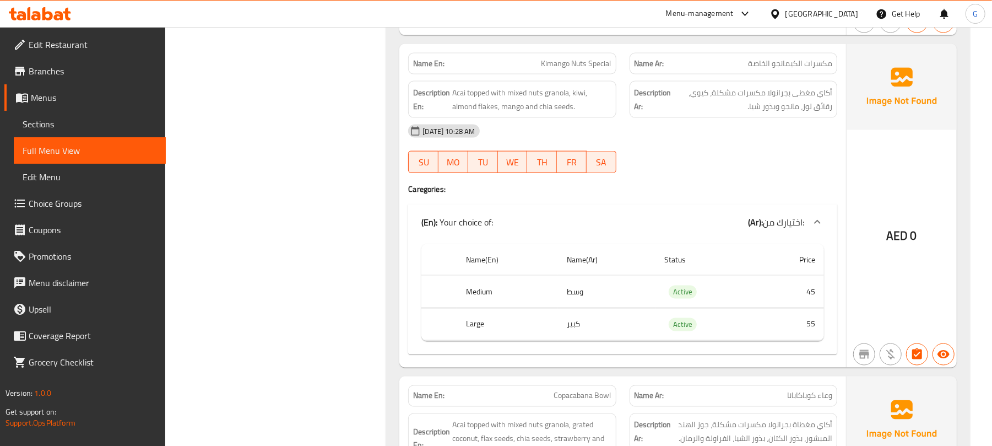
scroll to position [1194, 0]
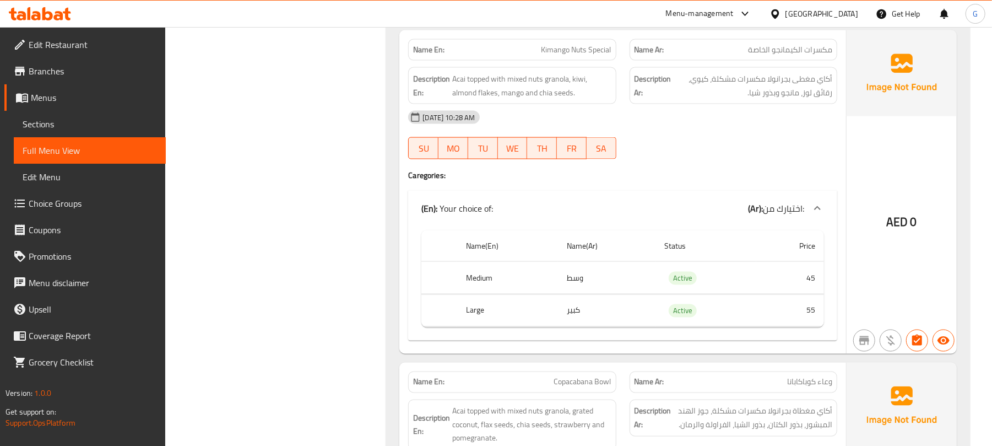
click at [654, 79] on strong "Description Ar:" at bounding box center [652, 85] width 37 height 27
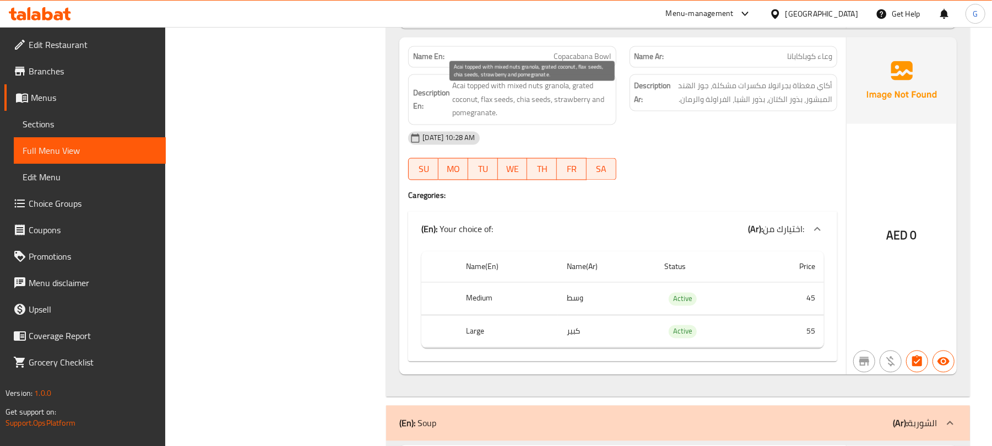
scroll to position [1520, 0]
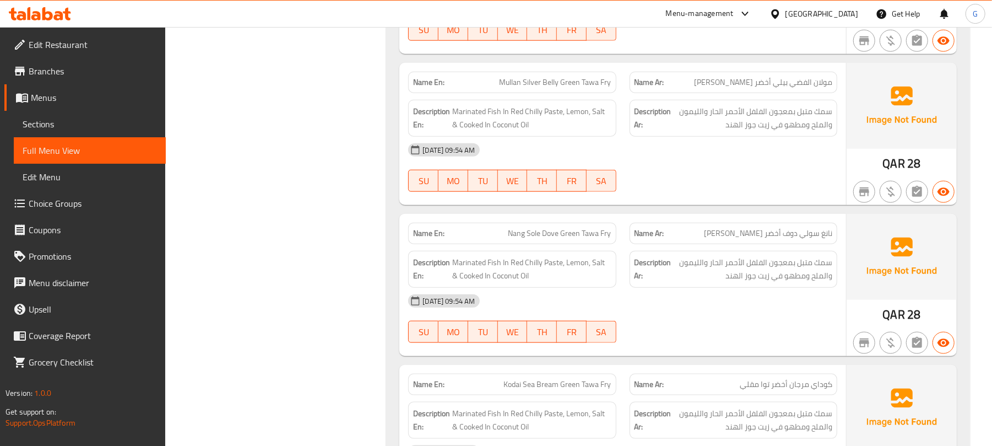
scroll to position [9674, 0]
